Goal: Connect with others: Connect with others

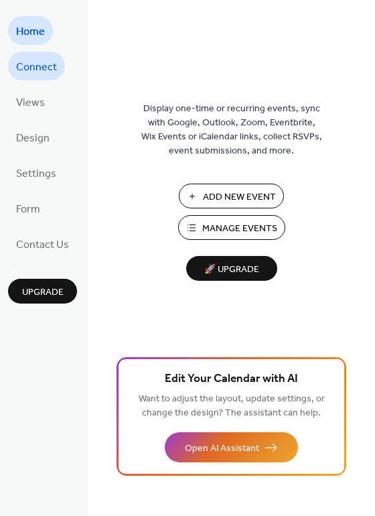
click at [40, 64] on span "Connect" at bounding box center [36, 67] width 41 height 21
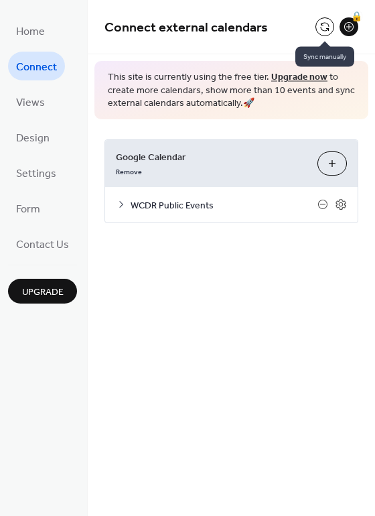
click at [328, 32] on button at bounding box center [325, 26] width 19 height 19
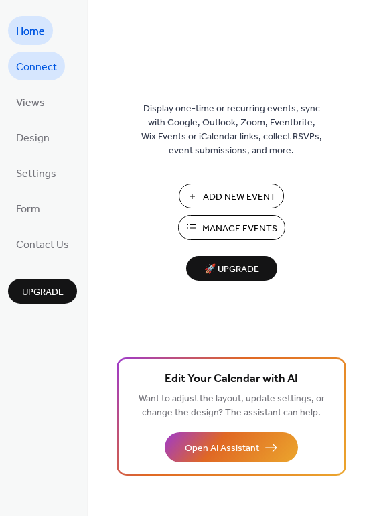
click at [27, 62] on span "Connect" at bounding box center [36, 67] width 41 height 21
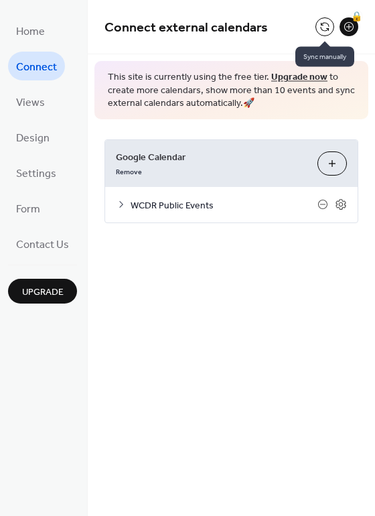
click at [323, 31] on button at bounding box center [325, 26] width 19 height 19
click at [323, 31] on div at bounding box center [325, 26] width 19 height 19
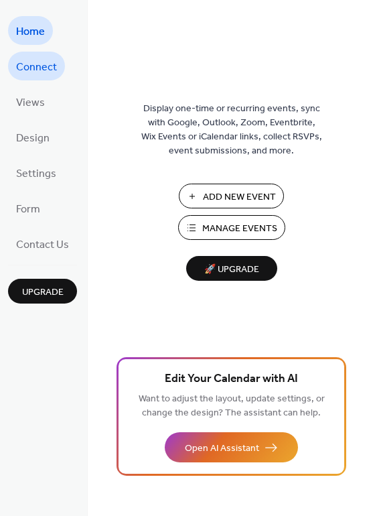
click at [39, 57] on span "Connect" at bounding box center [36, 67] width 41 height 21
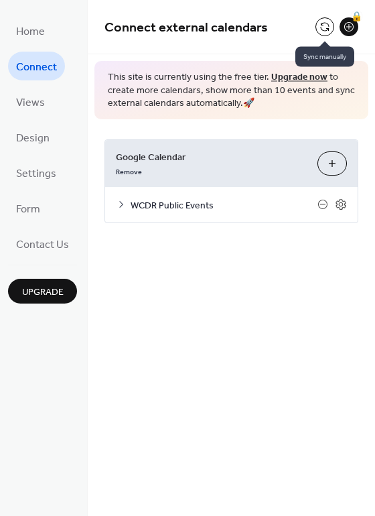
click at [322, 28] on button at bounding box center [325, 26] width 19 height 19
